Goal: Task Accomplishment & Management: Manage account settings

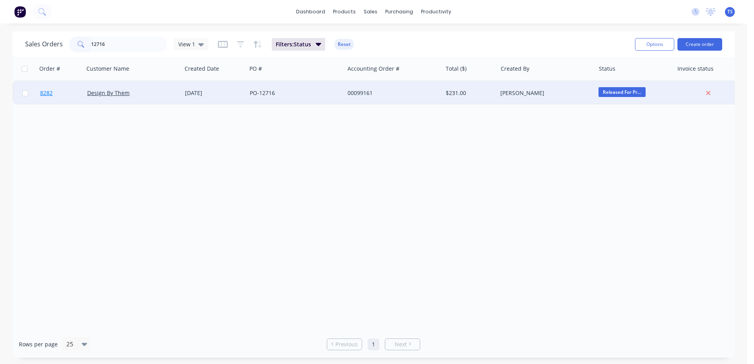
type input "12716"
click at [43, 101] on link "8282" at bounding box center [63, 93] width 47 height 24
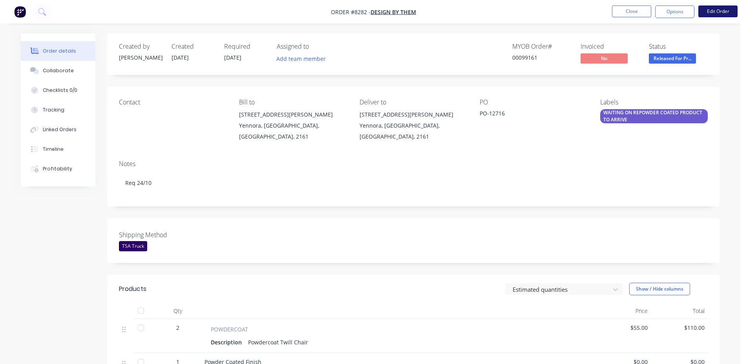
click at [700, 13] on button "Edit Order" at bounding box center [717, 11] width 39 height 12
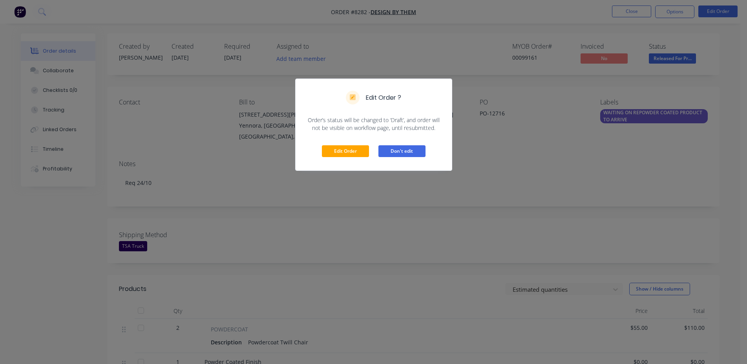
click at [409, 150] on button "Don't edit" at bounding box center [401, 151] width 47 height 12
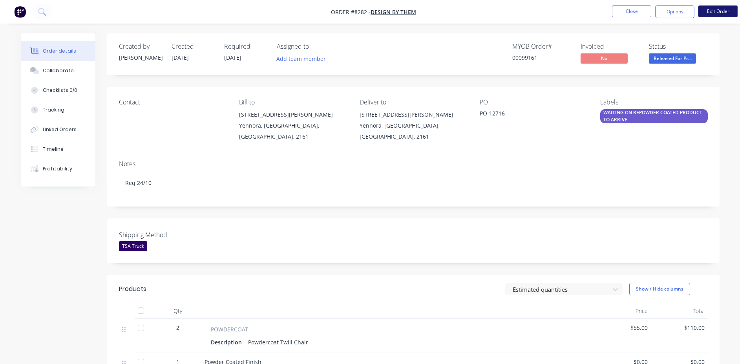
click at [721, 12] on button "Edit Order" at bounding box center [717, 11] width 39 height 12
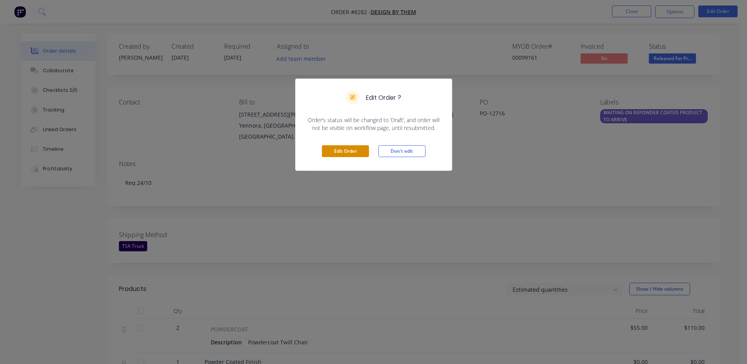
click at [347, 153] on button "Edit Order" at bounding box center [345, 151] width 47 height 12
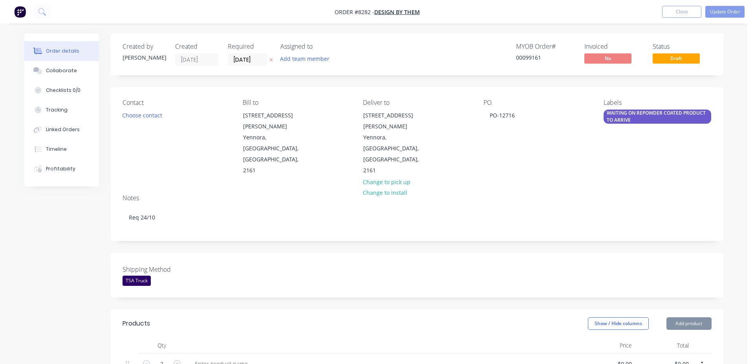
type input "$55.00"
type input "$110.00"
type input "$50.00"
type input "$100.00"
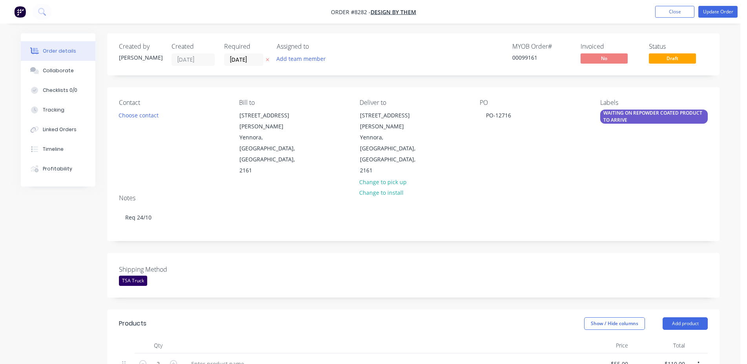
click at [625, 115] on div "WAITING ON REPOWDER COATED PRODUCT TO ARRIVE" at bounding box center [654, 117] width 108 height 14
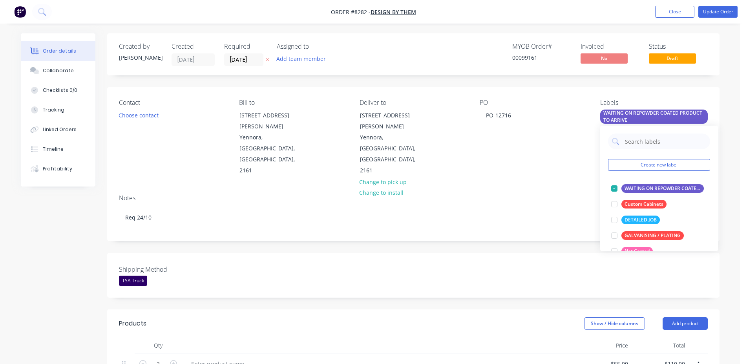
click at [555, 155] on div "Contact Choose contact [PERSON_NAME] to [STREET_ADDRESS][GEOGRAPHIC_DATA][PERSO…" at bounding box center [413, 137] width 612 height 101
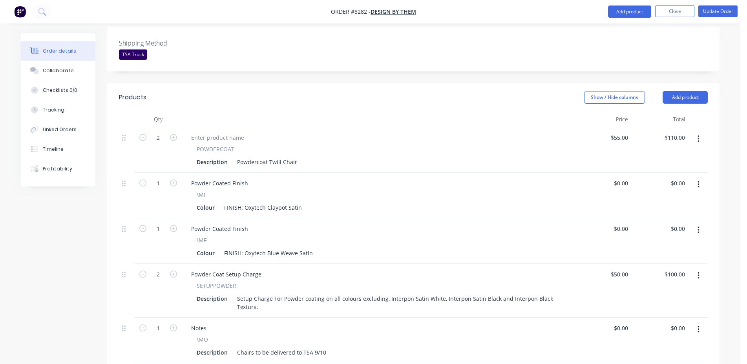
scroll to position [360, 0]
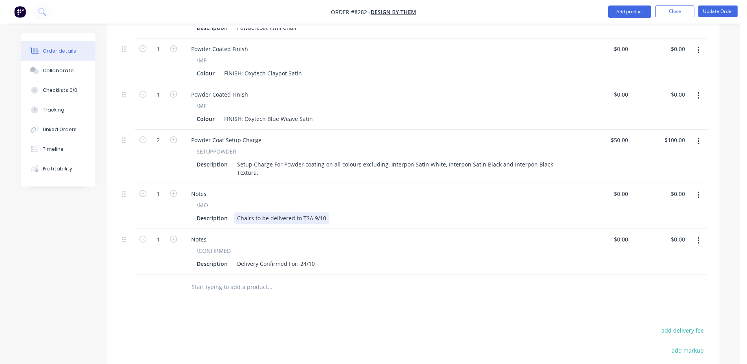
click at [296, 212] on div "Chairs to be delivered to TSA 9/10" at bounding box center [281, 217] width 95 height 11
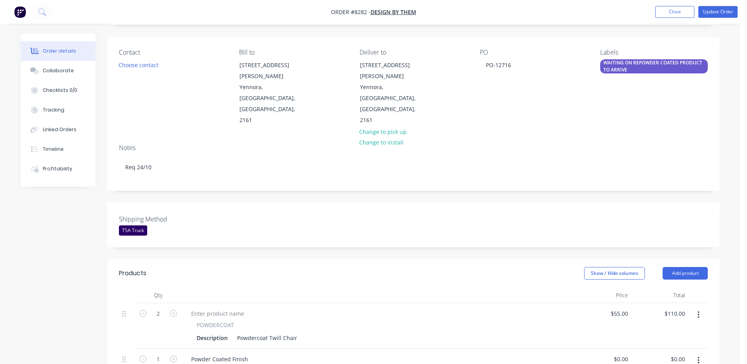
scroll to position [0, 0]
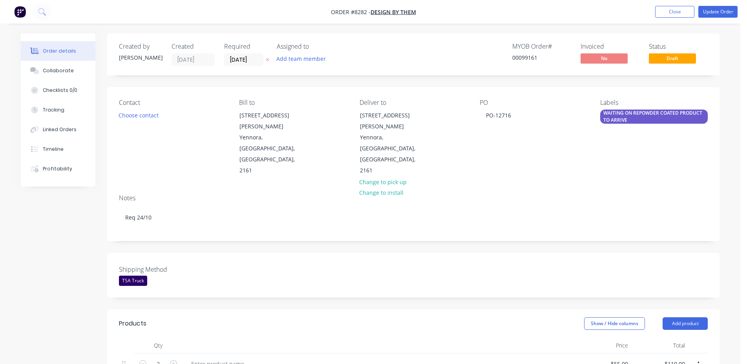
click at [642, 112] on div "WAITING ON REPOWDER COATED PRODUCT TO ARRIVE" at bounding box center [654, 117] width 108 height 14
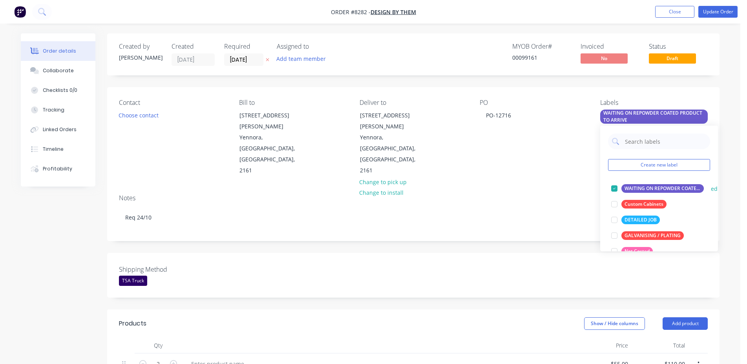
click at [614, 186] on div at bounding box center [615, 189] width 16 height 16
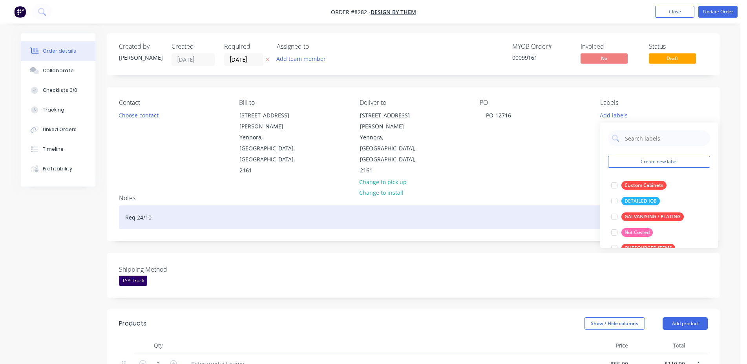
click at [543, 205] on div "Req 24/10" at bounding box center [413, 217] width 589 height 24
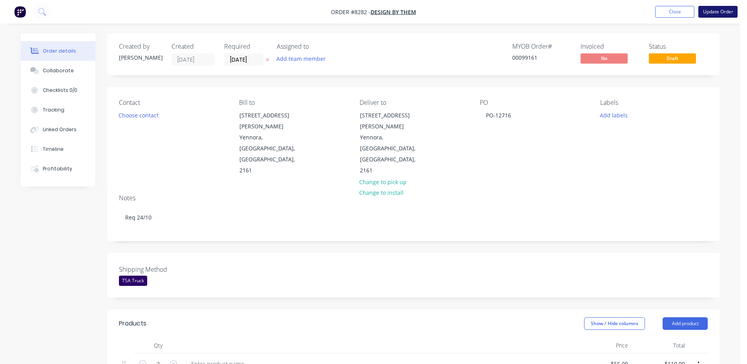
click at [719, 17] on button "Update Order" at bounding box center [717, 12] width 39 height 12
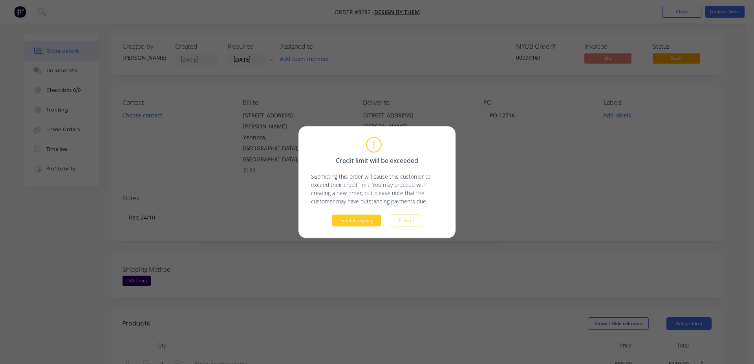
drag, startPoint x: 357, startPoint y: 233, endPoint x: 358, endPoint y: 225, distance: 8.7
click at [357, 233] on div "Credit limit will be exceeded Submitting this order will cause this customer to…" at bounding box center [376, 182] width 157 height 112
click at [358, 225] on button "Submit anyway" at bounding box center [356, 220] width 49 height 12
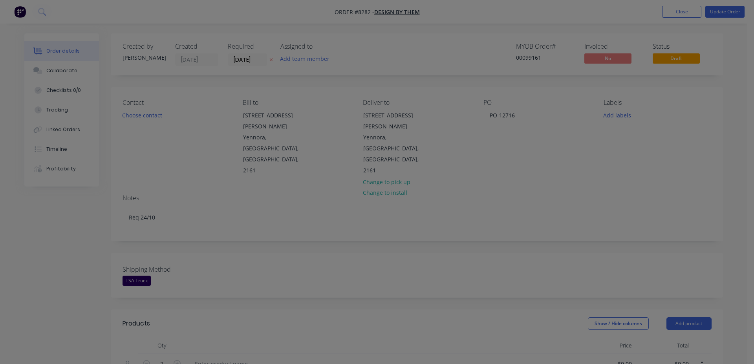
type input "$55.00"
type input "$110.00"
type input "$50.00"
type input "$100.00"
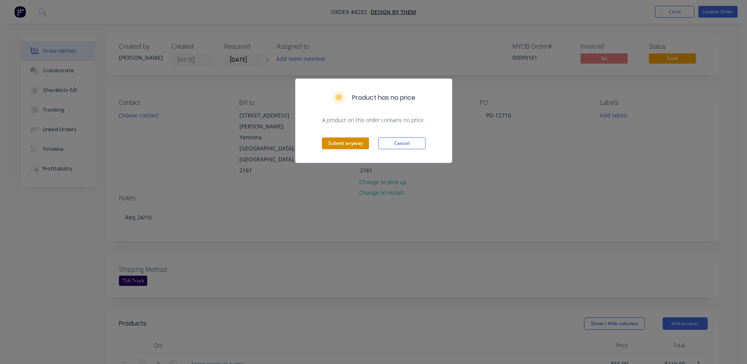
click at [330, 141] on button "Submit anyway" at bounding box center [345, 143] width 47 height 12
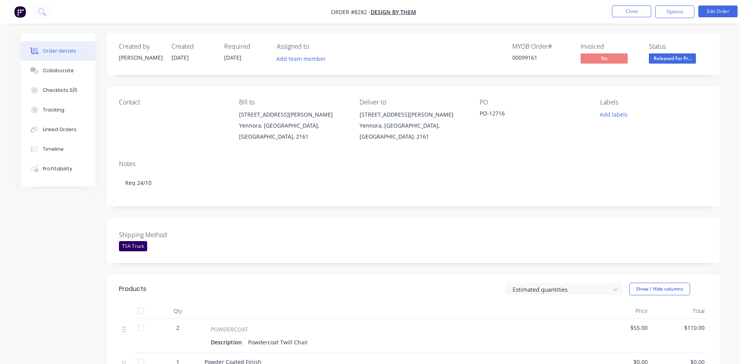
click at [642, 22] on nav "Order #8282 - Design By Them Close Options Edit Order" at bounding box center [373, 12] width 747 height 24
click at [638, 15] on button "Close" at bounding box center [631, 11] width 39 height 12
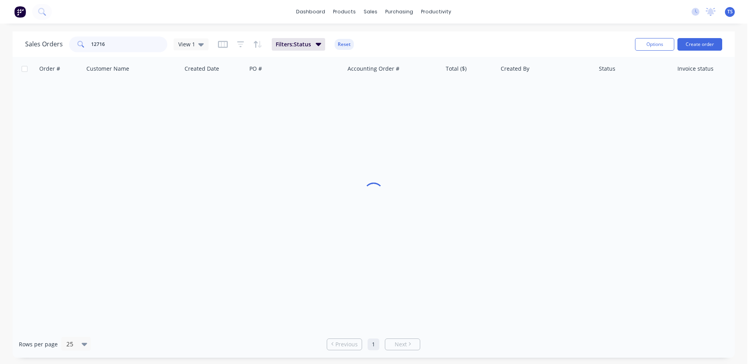
click at [124, 44] on input "12716" at bounding box center [129, 45] width 77 height 16
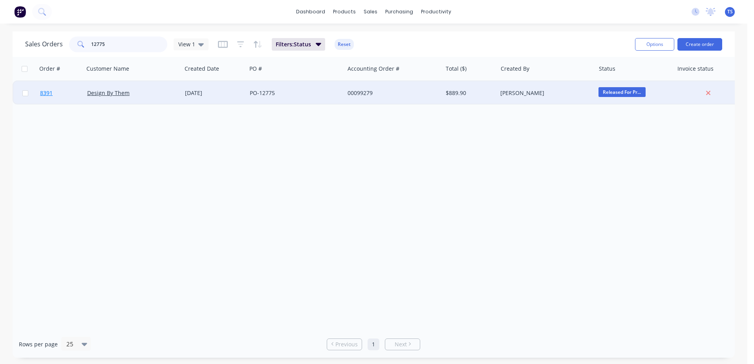
type input "12775"
click at [59, 91] on link "8391" at bounding box center [63, 93] width 47 height 24
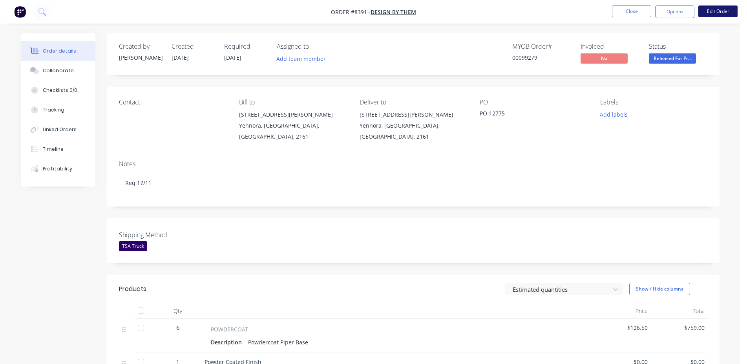
click at [719, 6] on nav "Order #8391 - Design By Them Close Options Edit Order" at bounding box center [373, 12] width 747 height 24
click at [720, 7] on button "Edit Order" at bounding box center [717, 11] width 39 height 12
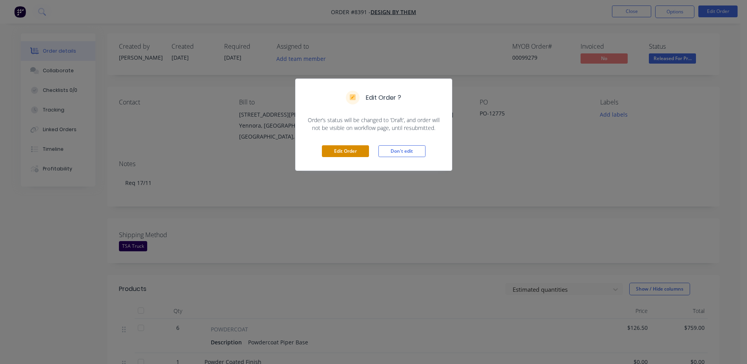
click at [345, 148] on button "Edit Order" at bounding box center [345, 151] width 47 height 12
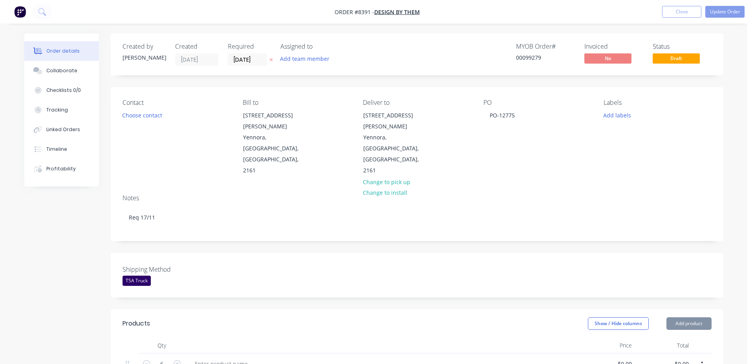
type input "$126.50"
type input "$759.00"
type input "$50.00"
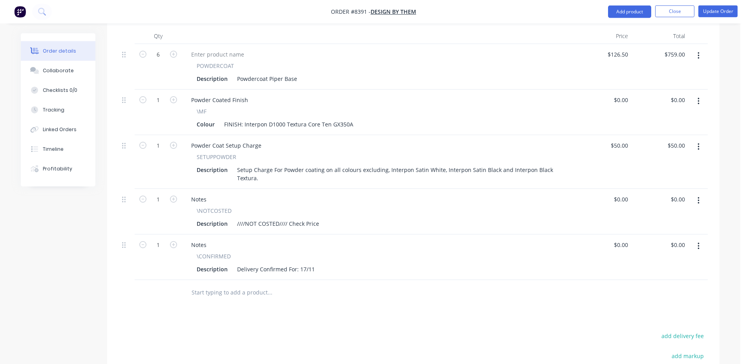
scroll to position [360, 0]
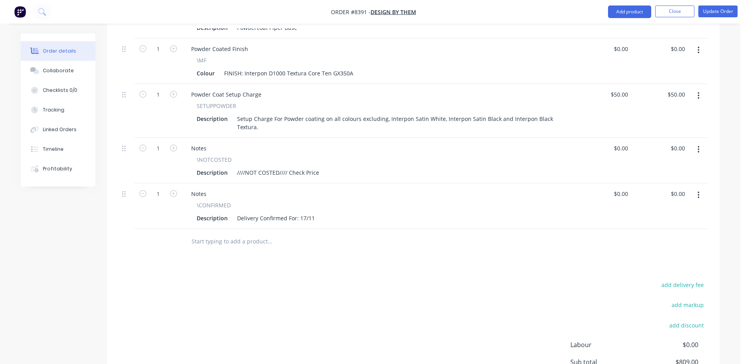
click at [225, 234] on input "text" at bounding box center [269, 242] width 157 height 16
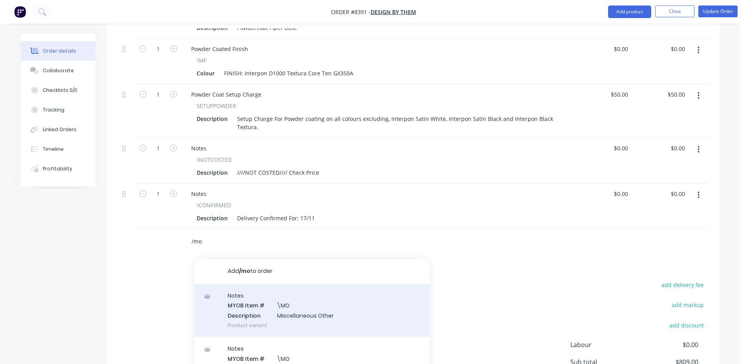
type input "/mo"
click at [300, 284] on div "Notes MYOB Item # \MO Description Miscellaneous Other Product variant" at bounding box center [312, 310] width 236 height 53
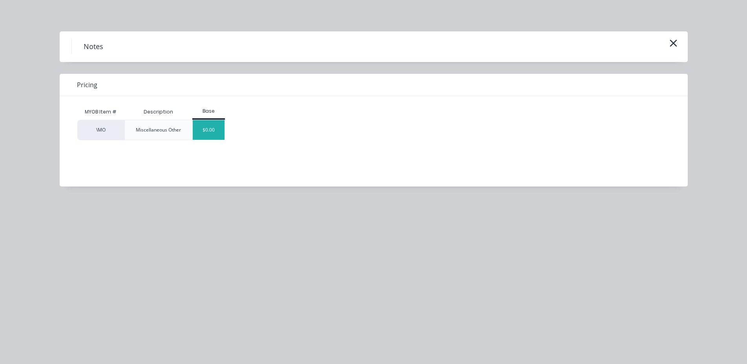
click at [212, 127] on div "$0.00" at bounding box center [209, 130] width 32 height 20
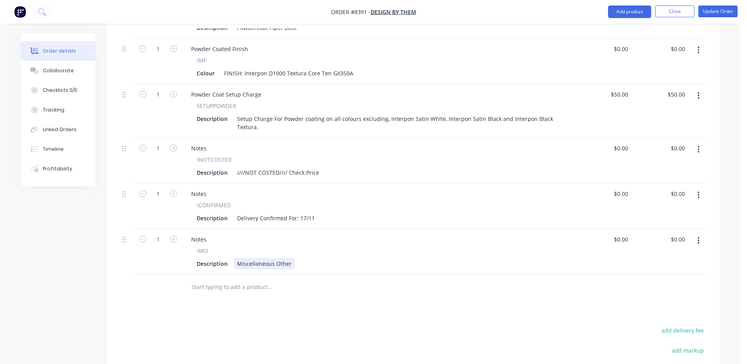
click at [254, 258] on div "Miscellaneous Other" at bounding box center [264, 263] width 61 height 11
click at [255, 258] on div "Miscellaneous Other" at bounding box center [264, 263] width 61 height 11
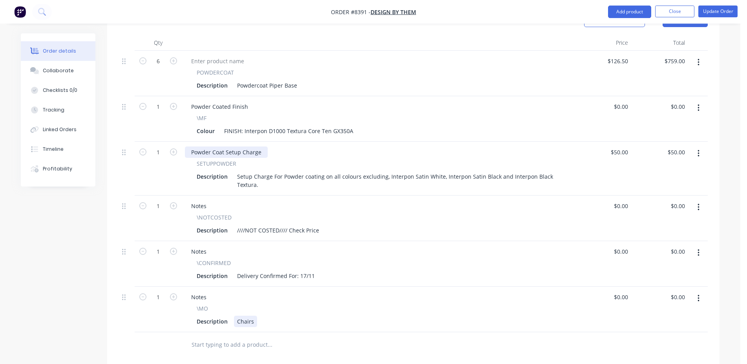
scroll to position [320, 0]
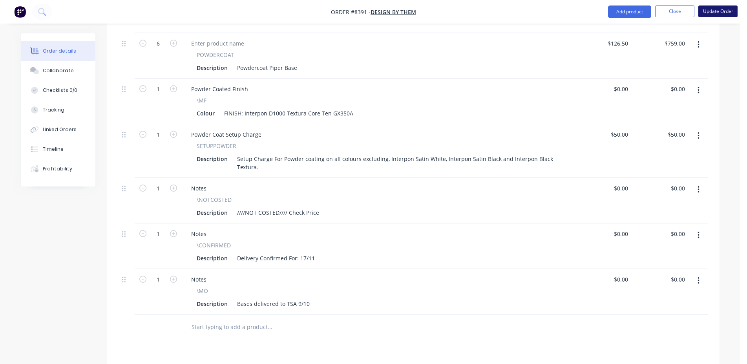
click at [730, 11] on button "Update Order" at bounding box center [717, 11] width 39 height 12
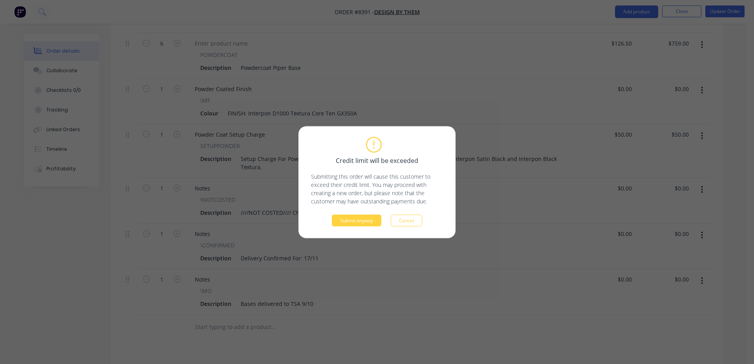
click at [344, 227] on div "Credit limit will be exceeded Submitting this order will cause this customer to…" at bounding box center [376, 182] width 157 height 112
click at [350, 220] on button "Submit anyway" at bounding box center [356, 220] width 49 height 12
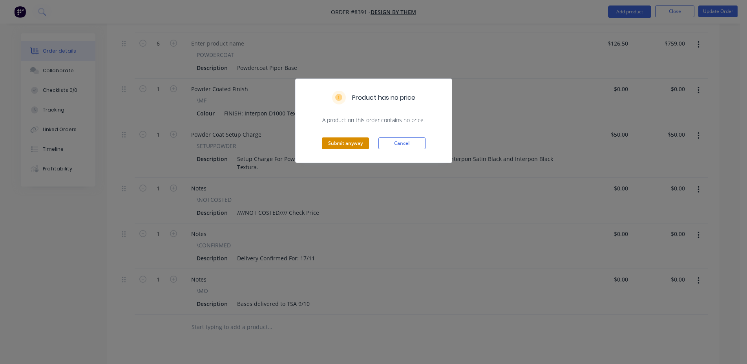
click at [343, 148] on button "Submit anyway" at bounding box center [345, 143] width 47 height 12
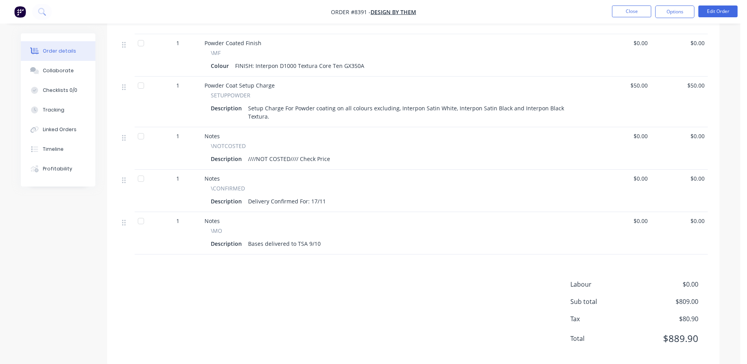
scroll to position [0, 0]
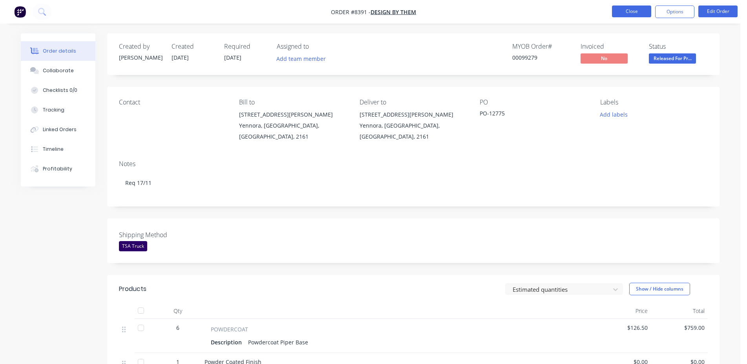
click at [634, 10] on button "Close" at bounding box center [631, 11] width 39 height 12
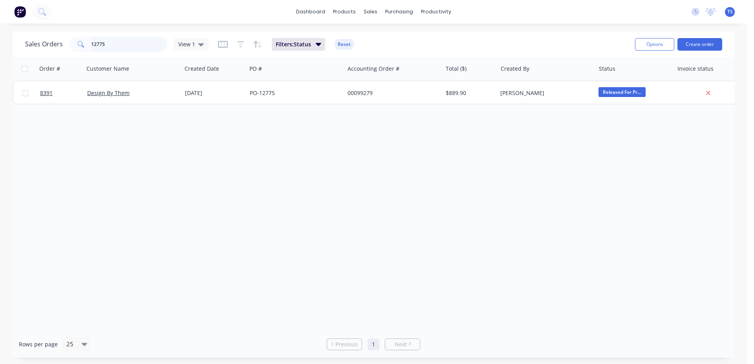
click at [118, 47] on input "12775" at bounding box center [129, 45] width 77 height 16
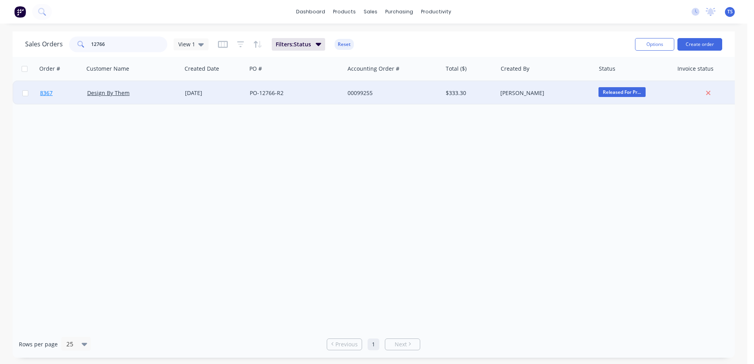
type input "12766"
click at [71, 88] on link "8367" at bounding box center [63, 93] width 47 height 24
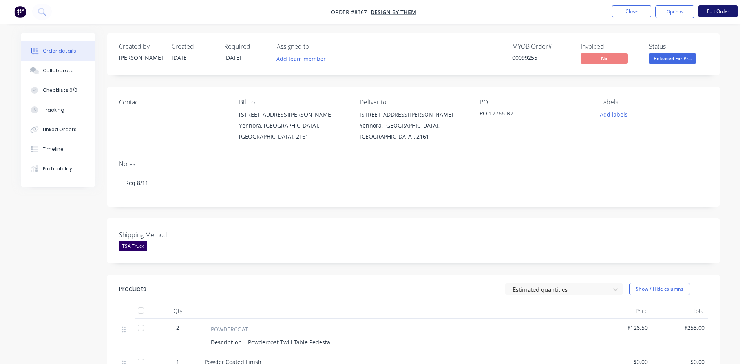
click at [728, 8] on button "Edit Order" at bounding box center [717, 11] width 39 height 12
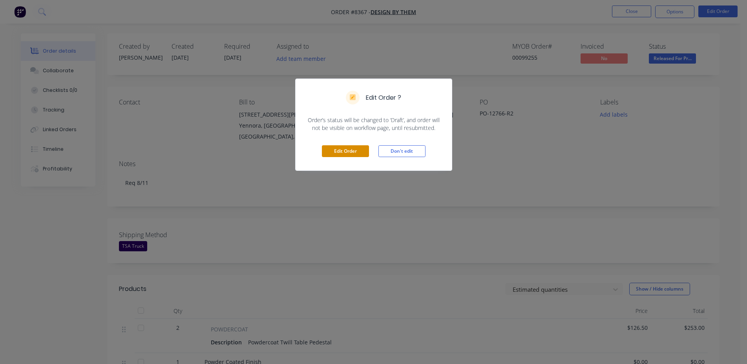
click at [341, 156] on button "Edit Order" at bounding box center [345, 151] width 47 height 12
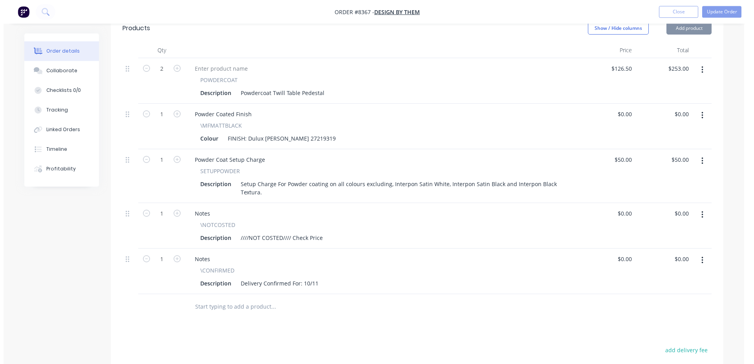
scroll to position [400, 0]
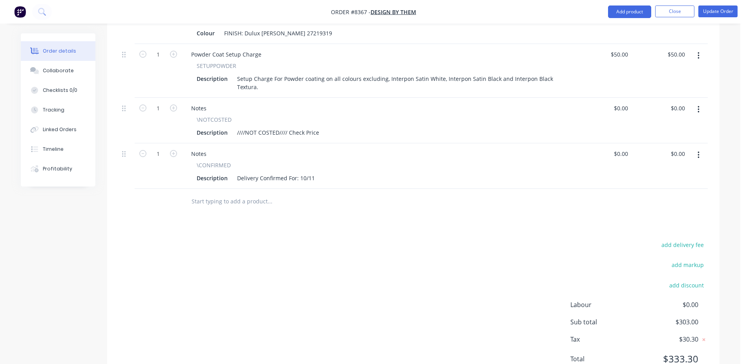
click at [256, 189] on div at bounding box center [323, 202] width 283 height 26
click at [252, 194] on input "text" at bounding box center [269, 202] width 157 height 16
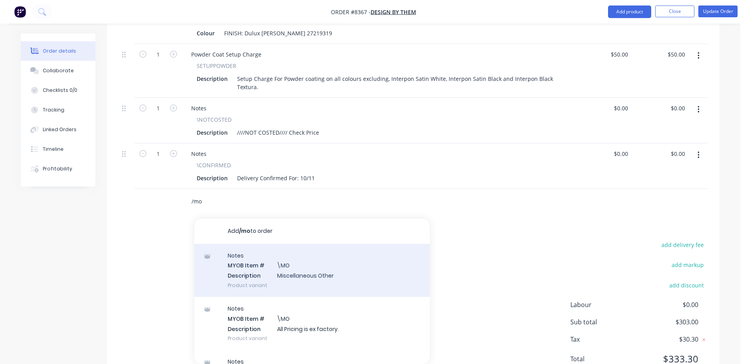
type input "/mo"
click at [310, 244] on div "Notes MYOB Item # \MO Description Miscellaneous Other Product variant" at bounding box center [312, 270] width 236 height 53
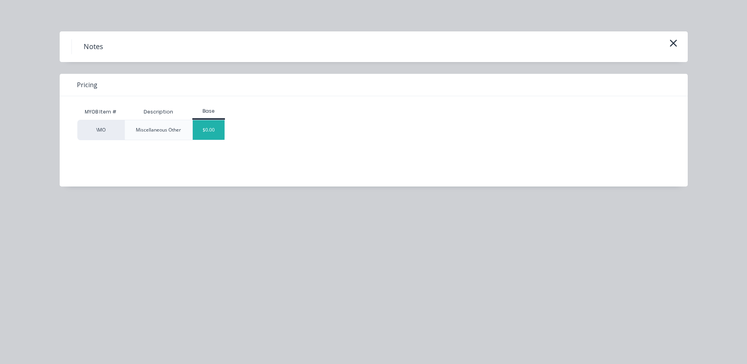
click at [197, 135] on div "$0.00" at bounding box center [209, 130] width 32 height 20
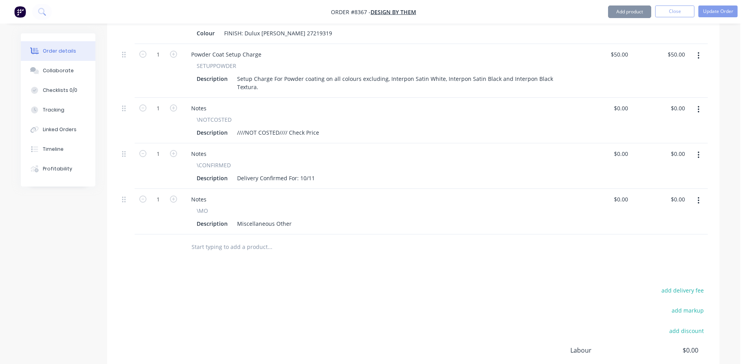
click at [267, 218] on div "Miscellaneous Other" at bounding box center [264, 223] width 61 height 11
click at [720, 17] on nav "Order #8367 - Design By Them Add product Close Update Order" at bounding box center [373, 12] width 747 height 24
click at [720, 17] on li "Update Order" at bounding box center [717, 11] width 39 height 13
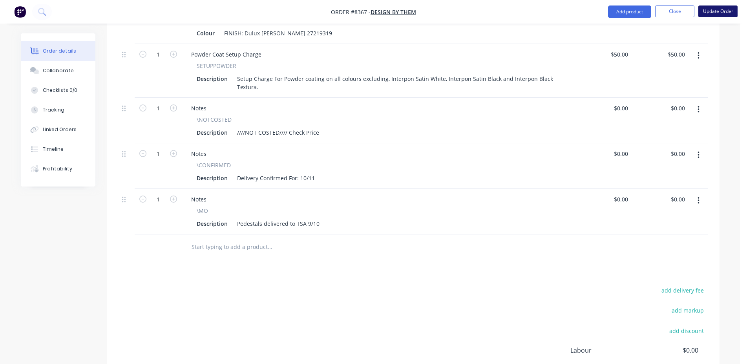
click at [722, 16] on button "Update Order" at bounding box center [717, 11] width 39 height 12
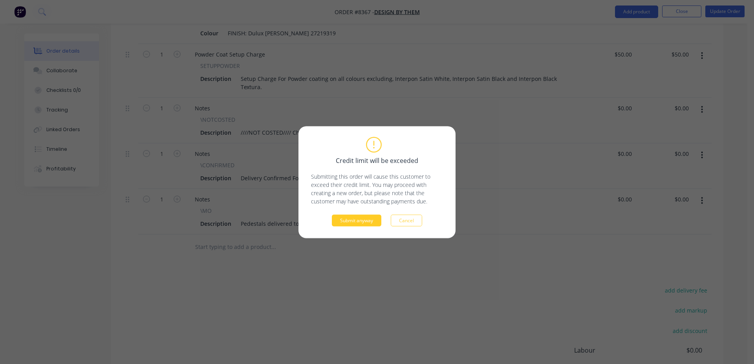
click at [347, 216] on button "Submit anyway" at bounding box center [356, 220] width 49 height 12
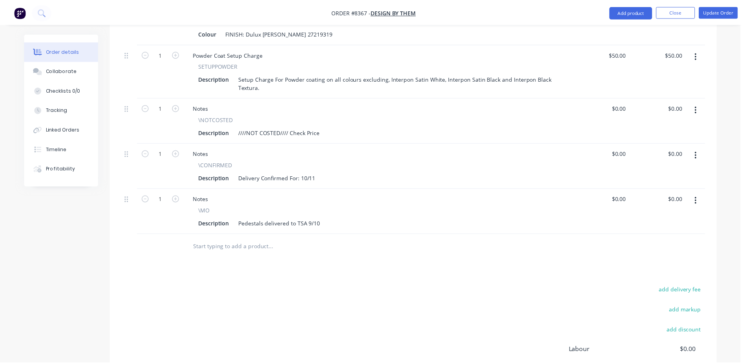
scroll to position [325, 0]
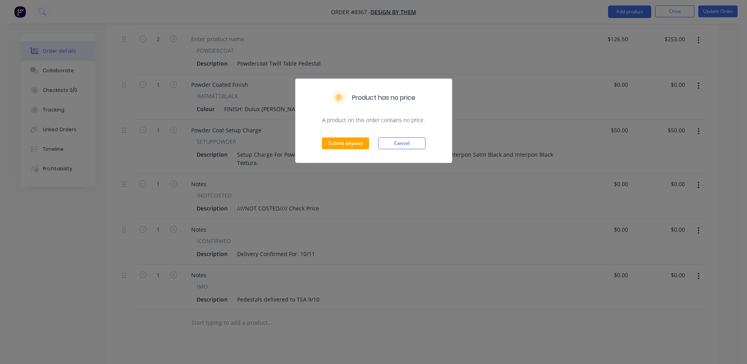
click at [320, 135] on div "Submit anyway Cancel" at bounding box center [374, 143] width 156 height 38
click at [382, 142] on button "Cancel" at bounding box center [401, 143] width 47 height 12
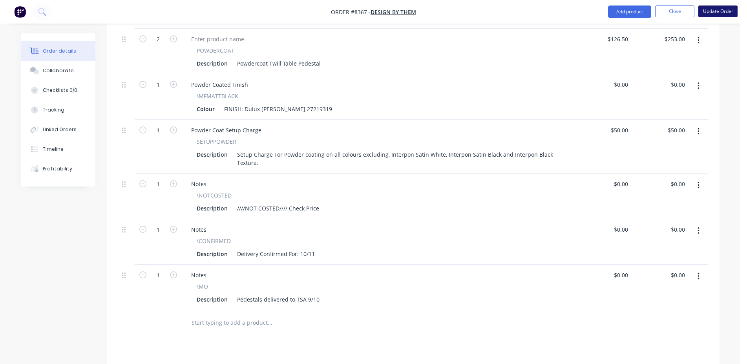
click at [721, 7] on button "Update Order" at bounding box center [717, 11] width 39 height 12
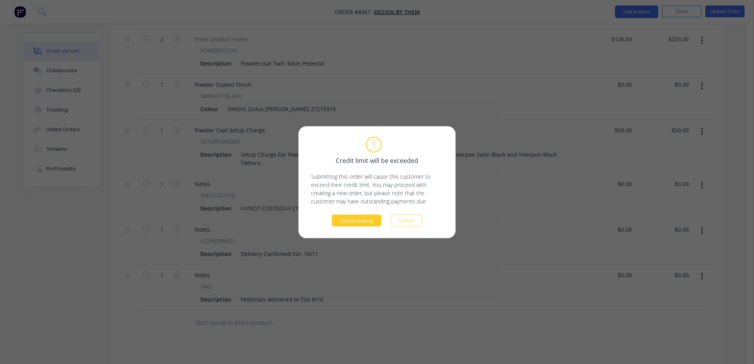
click at [369, 223] on button "Submit anyway" at bounding box center [356, 220] width 49 height 12
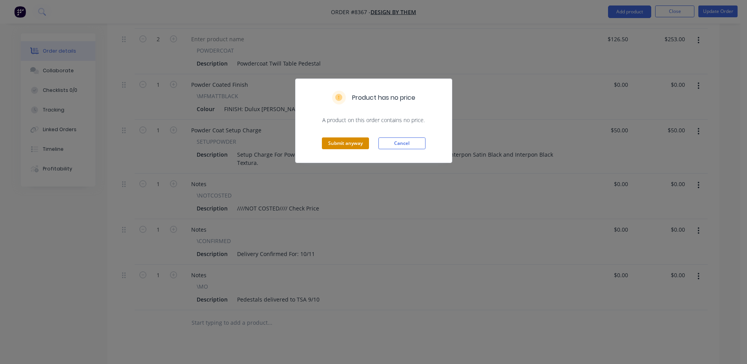
click at [340, 147] on button "Submit anyway" at bounding box center [345, 143] width 47 height 12
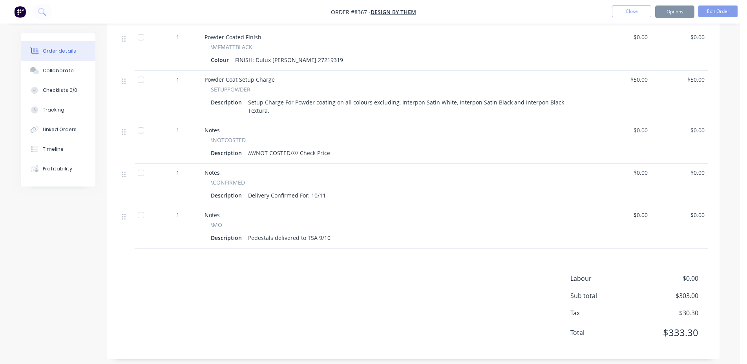
scroll to position [324, 0]
